Goal: Transaction & Acquisition: Download file/media

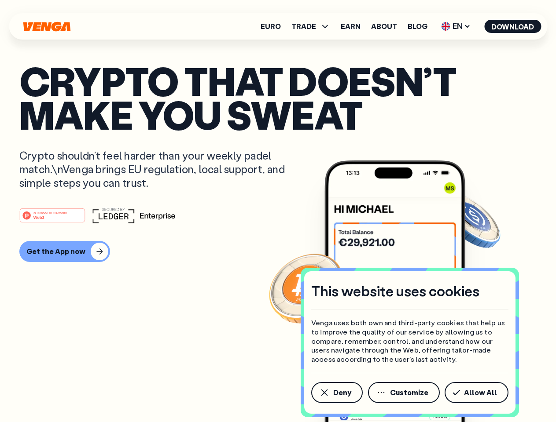
click at [278, 211] on div "#1 PRODUCT OF THE MONTH Web3" at bounding box center [277, 216] width 517 height 16
click at [336, 393] on span "Deny" at bounding box center [342, 392] width 18 height 7
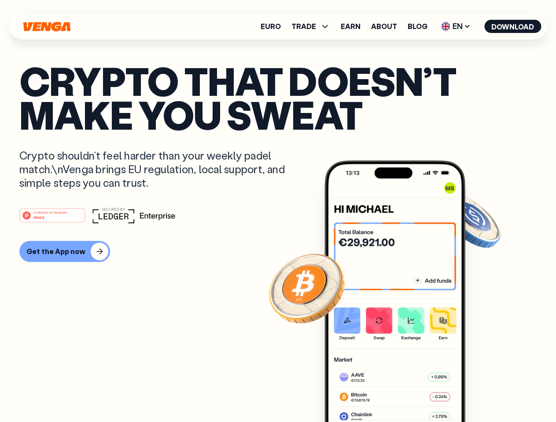
click at [404, 393] on img at bounding box center [394, 308] width 141 height 295
click at [478, 393] on article "Crypto that doesn’t make you sweat Crypto shouldn’t feel harder than your weekl…" at bounding box center [277, 229] width 517 height 330
click at [313, 26] on span "TRADE" at bounding box center [303, 26] width 25 height 7
click at [456, 26] on span "EN" at bounding box center [456, 26] width 36 height 14
click at [512, 26] on button "Download" at bounding box center [512, 26] width 57 height 13
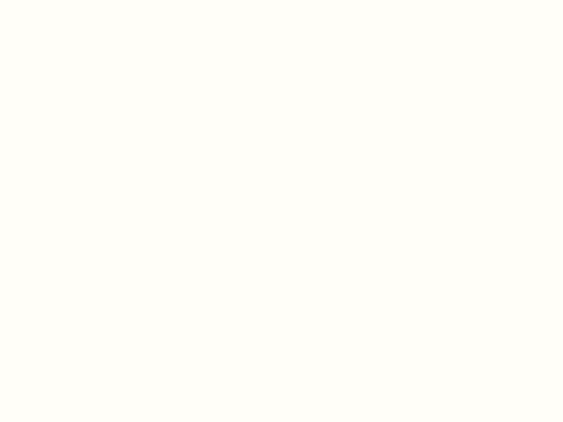
click at [278, 0] on html "This website uses cookies Venga uses both own and third-party cookies that help…" at bounding box center [281, 0] width 563 height 0
click at [63, 0] on html "This website uses cookies Venga uses both own and third-party cookies that help…" at bounding box center [281, 0] width 563 height 0
click at [54, 0] on html "This website uses cookies Venga uses both own and third-party cookies that help…" at bounding box center [281, 0] width 563 height 0
